Goal: Information Seeking & Learning: Learn about a topic

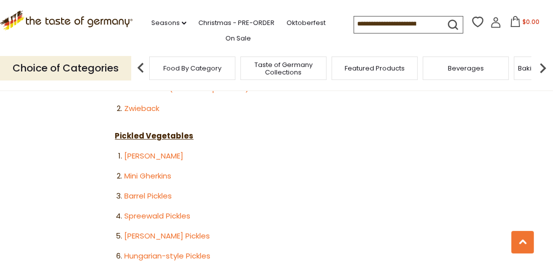
scroll to position [1757, 0]
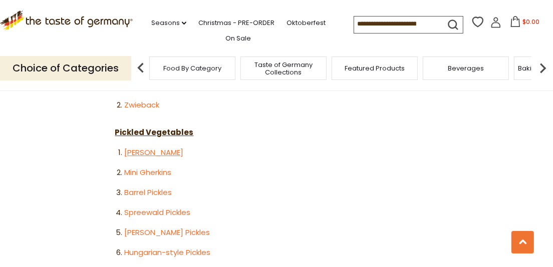
click at [161, 147] on link "Crunchy Gherkins" at bounding box center [153, 152] width 59 height 11
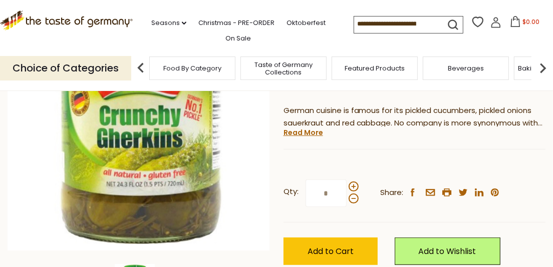
scroll to position [158, 0]
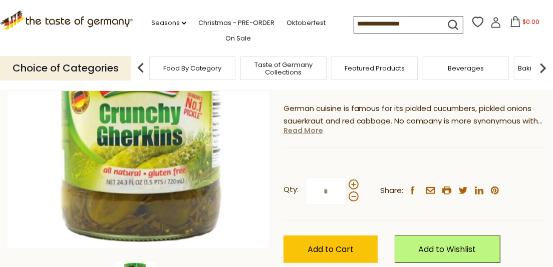
click at [309, 131] on link "Read More" at bounding box center [303, 131] width 40 height 10
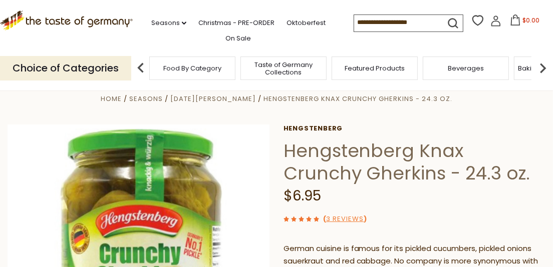
scroll to position [0, 0]
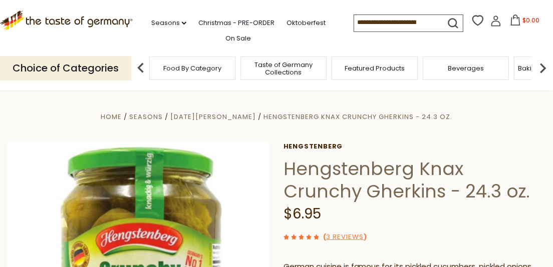
click at [452, 69] on span "Beverages" at bounding box center [466, 69] width 36 height 8
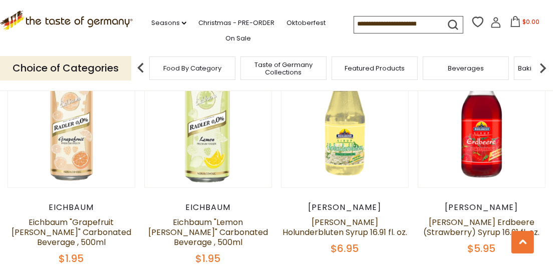
scroll to position [752, 0]
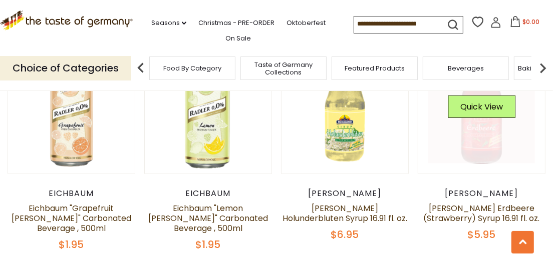
click at [484, 125] on link at bounding box center [481, 111] width 106 height 106
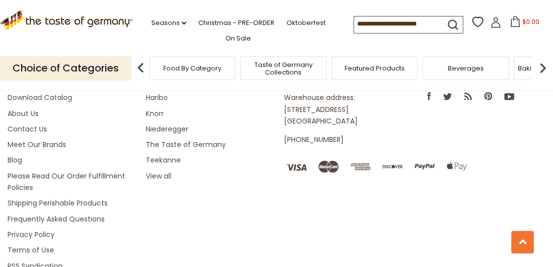
scroll to position [1442, 0]
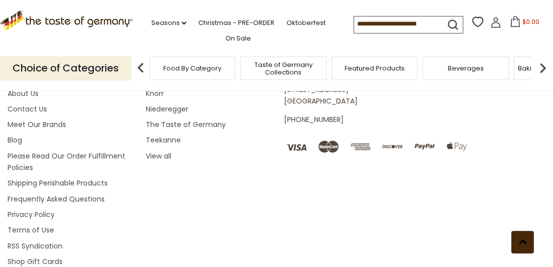
click at [521, 243] on use at bounding box center [523, 242] width 8 height 5
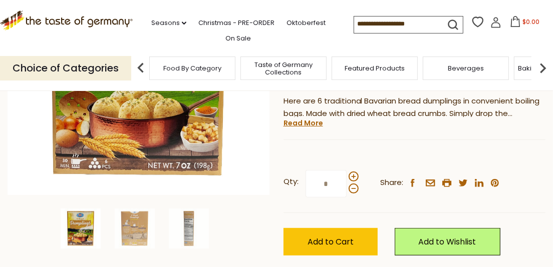
scroll to position [218, 0]
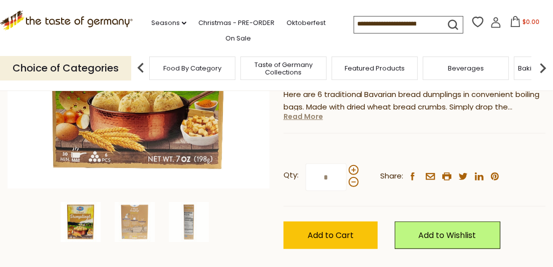
click at [310, 118] on link "Read More" at bounding box center [303, 117] width 40 height 10
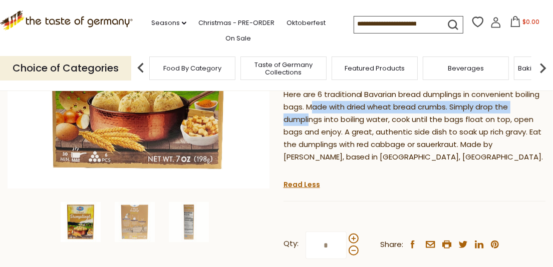
drag, startPoint x: 310, startPoint y: 118, endPoint x: 312, endPoint y: 110, distance: 8.3
click at [312, 110] on p "Here are 6 traditional Bavarian bread dumplings in convenient boiling bags. Mad…" at bounding box center [414, 126] width 262 height 75
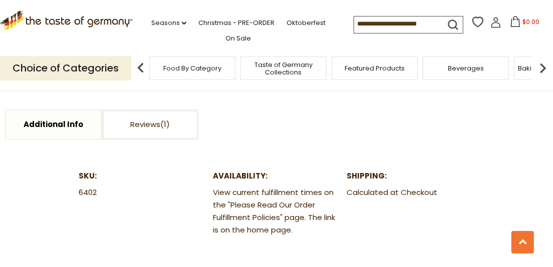
scroll to position [573, 0]
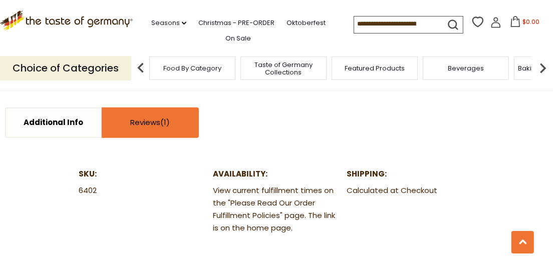
click at [152, 122] on link "Reviews" at bounding box center [150, 123] width 95 height 29
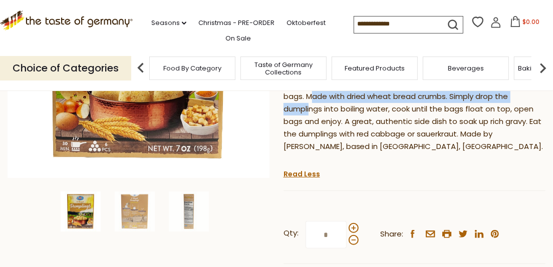
scroll to position [232, 0]
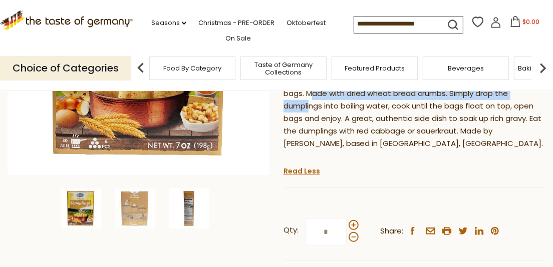
click at [185, 207] on img at bounding box center [189, 209] width 40 height 40
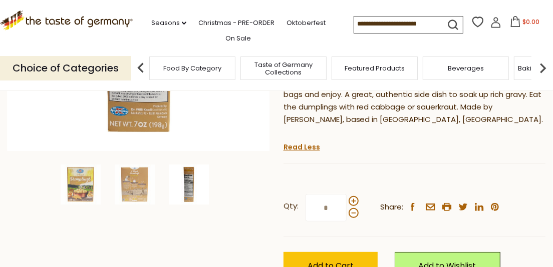
scroll to position [273, 0]
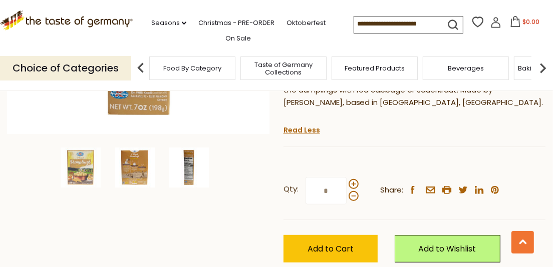
click at [124, 170] on img at bounding box center [135, 168] width 40 height 40
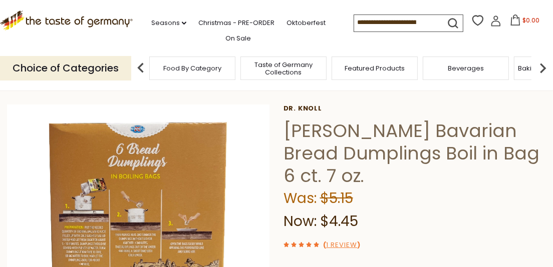
scroll to position [0, 0]
